Goal: Information Seeking & Learning: Learn about a topic

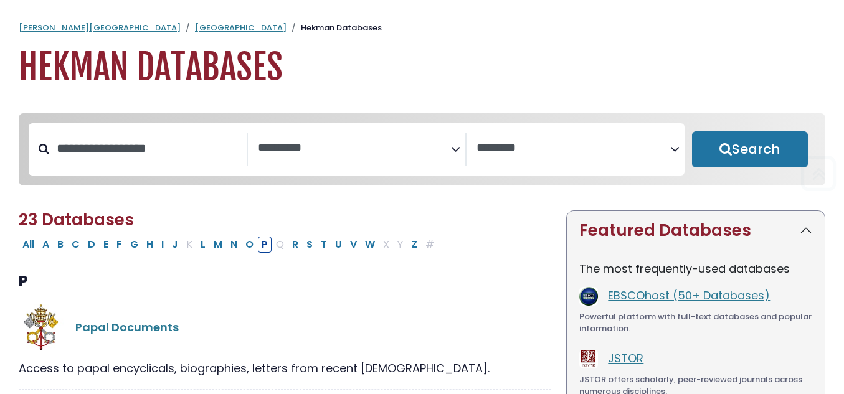
select select "Database Subject Filter"
select select "Database Vendors Filter"
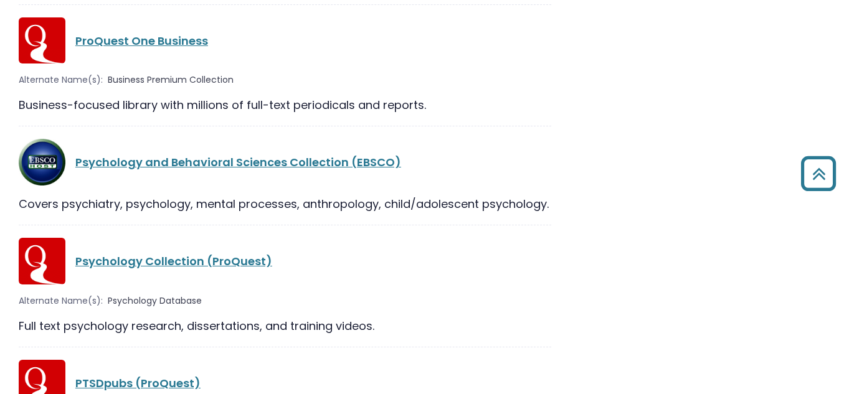
scroll to position [1933, 0]
click at [211, 155] on link "Psychology and Behavioral Sciences Collection (EBSCO)" at bounding box center [238, 163] width 326 height 16
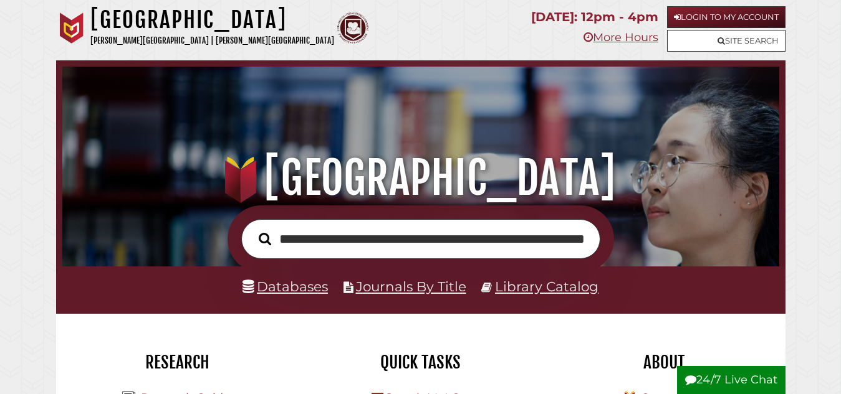
scroll to position [0, 100]
type input "**********"
click at [252, 229] on button "Search" at bounding box center [264, 238] width 25 height 19
